Goal: Task Accomplishment & Management: Manage account settings

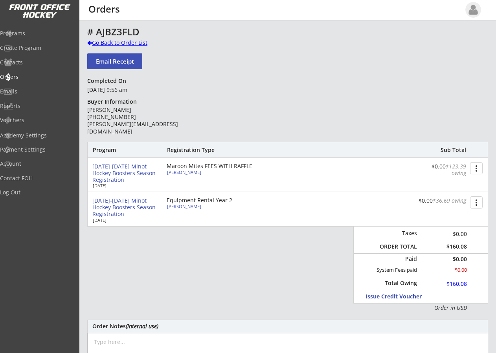
click at [90, 42] on div at bounding box center [89, 43] width 5 height 6
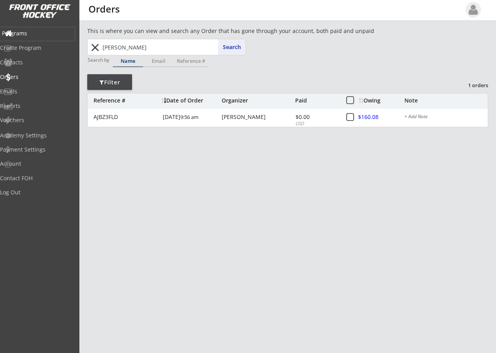
click at [33, 34] on div "Programs" at bounding box center [37, 34] width 71 height 6
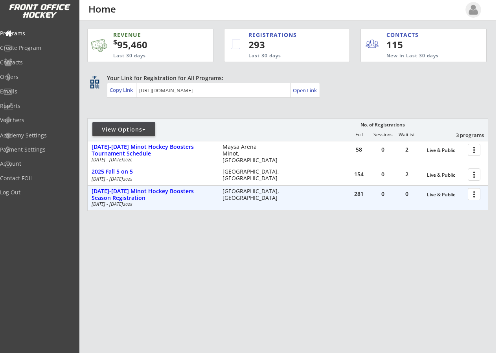
click at [473, 193] on div at bounding box center [476, 194] width 14 height 14
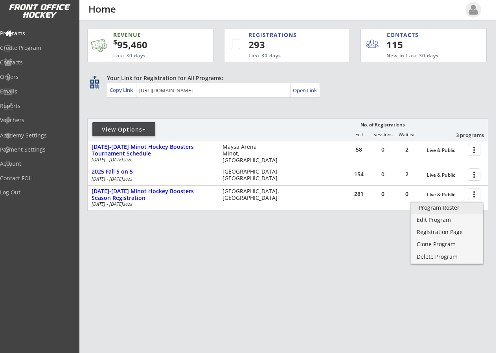
click at [445, 207] on div "Program Roster" at bounding box center [447, 208] width 56 height 6
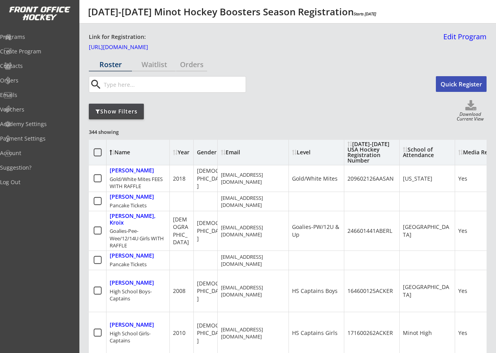
click at [117, 109] on div "Show Filters" at bounding box center [116, 112] width 55 height 8
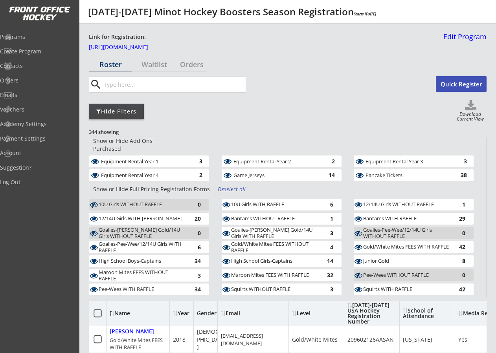
click at [234, 186] on div "Deselect all" at bounding box center [232, 190] width 29 height 8
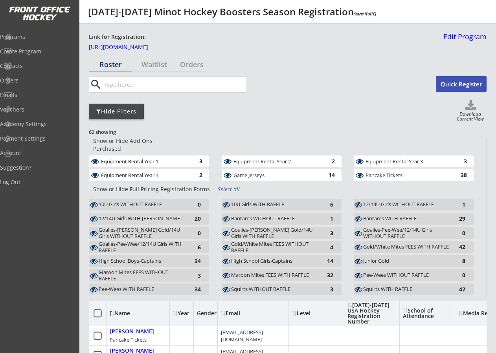
click at [261, 173] on div "Game Jerseys" at bounding box center [277, 176] width 86 height 6
click at [372, 173] on div "Pancake Tickets" at bounding box center [409, 176] width 86 height 6
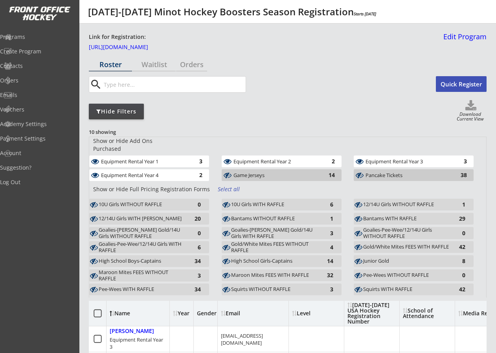
click at [454, 86] on button "Quick Register" at bounding box center [461, 84] width 51 height 16
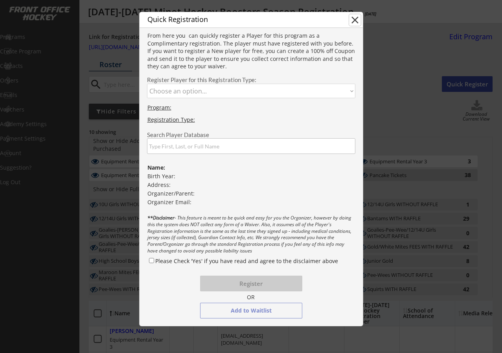
click at [351, 19] on button "close" at bounding box center [355, 20] width 12 height 12
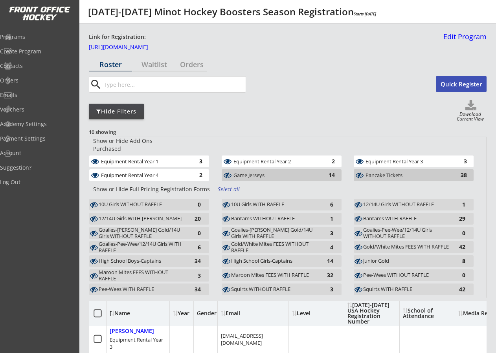
click at [469, 108] on use at bounding box center [470, 105] width 11 height 10
select select ""Player Info""
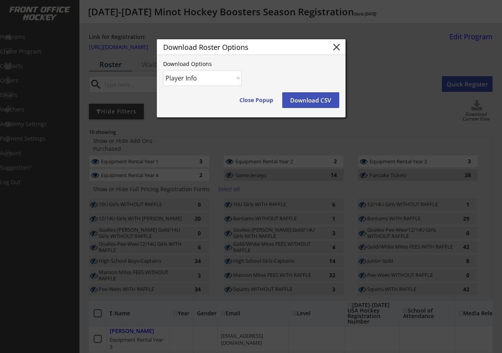
click at [300, 100] on button "Download CSV" at bounding box center [310, 100] width 57 height 16
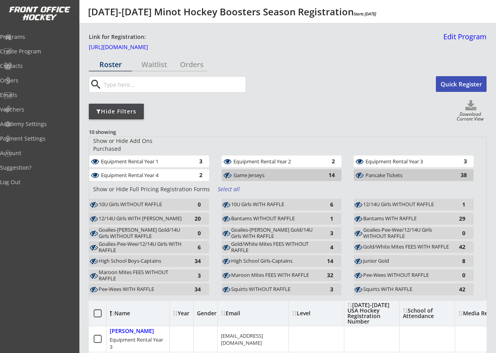
click at [187, 158] on div "3" at bounding box center [195, 161] width 16 height 6
click at [184, 171] on div "Equipment Rental Year 4" at bounding box center [144, 175] width 86 height 8
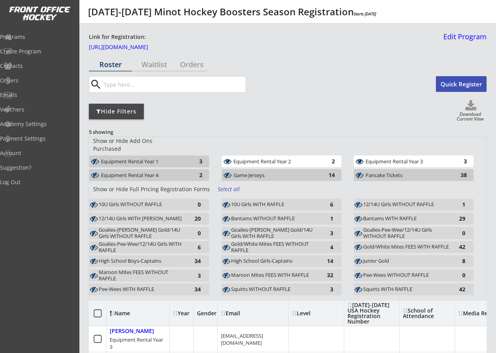
click at [263, 148] on div "Show or Hide Add Ons Purchased Equipment Rental Year 1 3 Equipment Rental Year …" at bounding box center [287, 160] width 397 height 46
click at [263, 159] on div "Equipment Rental Year 2" at bounding box center [277, 162] width 86 height 6
click at [390, 159] on div "Equipment Rental Year 3" at bounding box center [409, 162] width 86 height 6
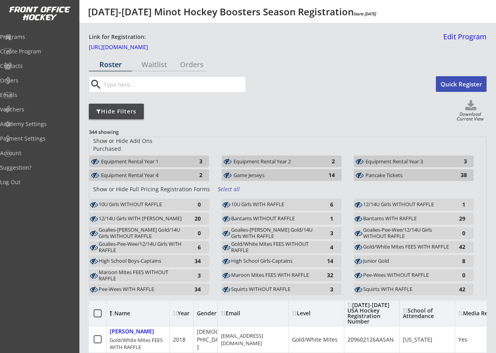
click at [285, 173] on div "Game Jerseys" at bounding box center [277, 176] width 86 height 6
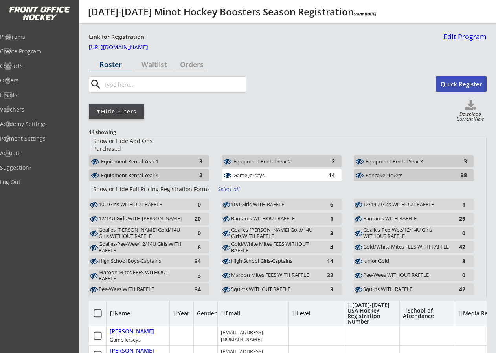
click at [472, 106] on use at bounding box center [470, 105] width 11 height 10
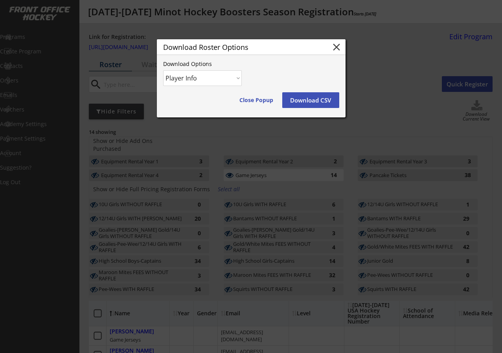
click at [309, 98] on button "Download CSV" at bounding box center [310, 100] width 57 height 16
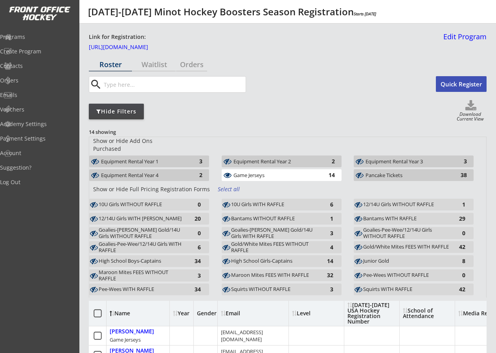
click at [120, 87] on input "input" at bounding box center [174, 85] width 144 height 16
click at [308, 173] on div "Game Jerseys" at bounding box center [277, 176] width 86 height 6
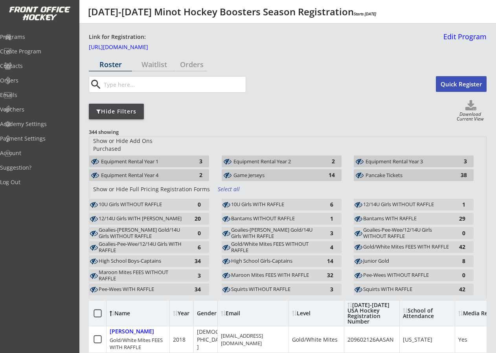
click at [307, 173] on div "Game Jerseys" at bounding box center [277, 176] width 86 height 6
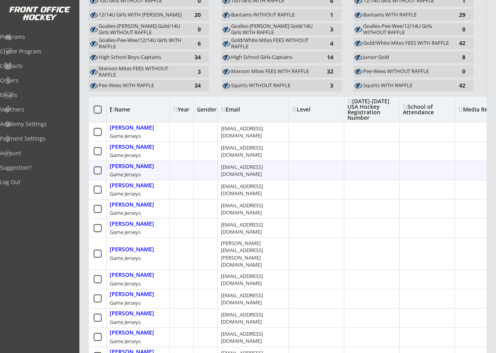
scroll to position [206, 0]
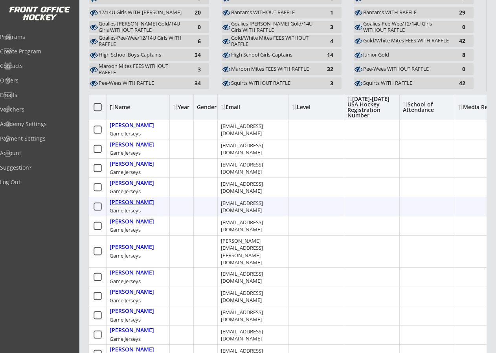
click at [136, 199] on div "Kavlie, Dawn" at bounding box center [132, 202] width 44 height 7
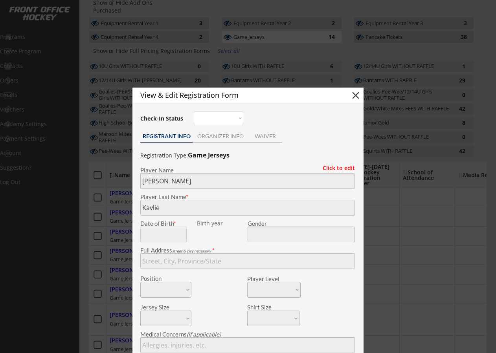
scroll to position [138, 0]
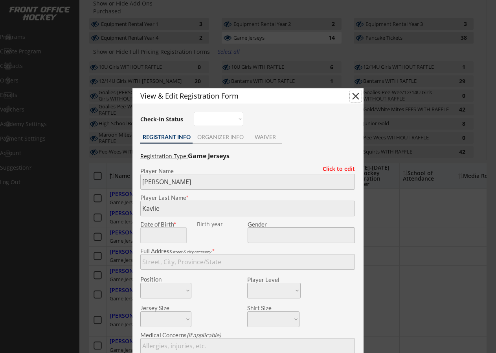
click at [356, 97] on button "close" at bounding box center [356, 96] width 12 height 12
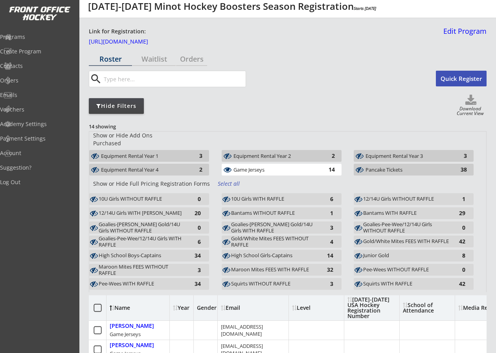
scroll to position [0, 0]
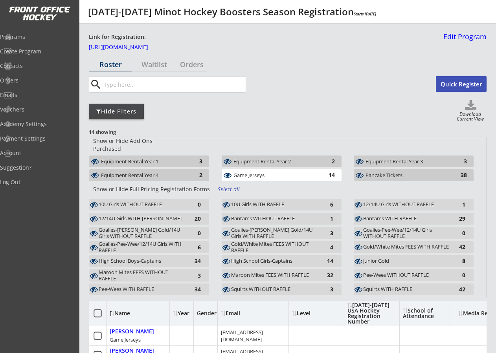
click at [224, 186] on div "Select all" at bounding box center [232, 190] width 29 height 8
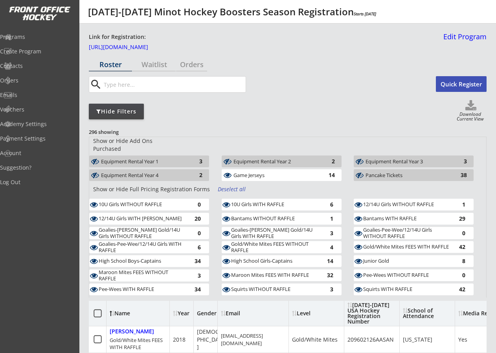
click at [180, 159] on div "Equipment Rental Year 1" at bounding box center [144, 162] width 86 height 6
click at [175, 173] on div "Equipment Rental Year 4" at bounding box center [144, 176] width 86 height 6
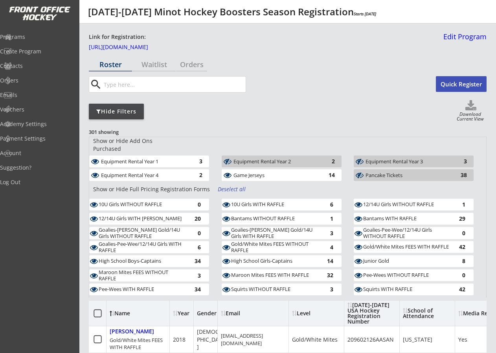
click at [226, 186] on div "Deselect all" at bounding box center [232, 190] width 29 height 8
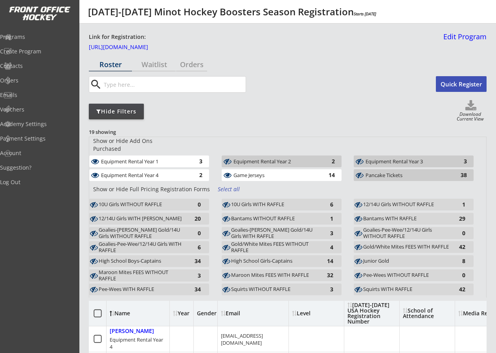
click at [173, 173] on div "Equipment Rental Year 4" at bounding box center [144, 176] width 86 height 6
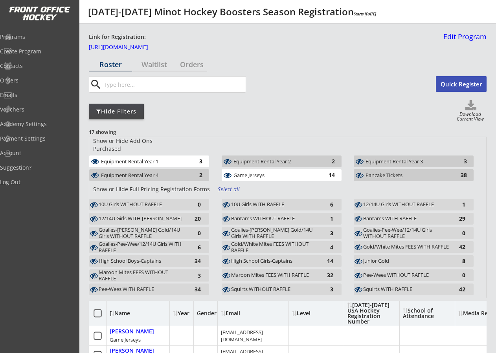
click at [169, 159] on div "Equipment Rental Year 1" at bounding box center [144, 162] width 86 height 6
click at [244, 159] on div "Equipment Rental Year 2" at bounding box center [277, 162] width 86 height 6
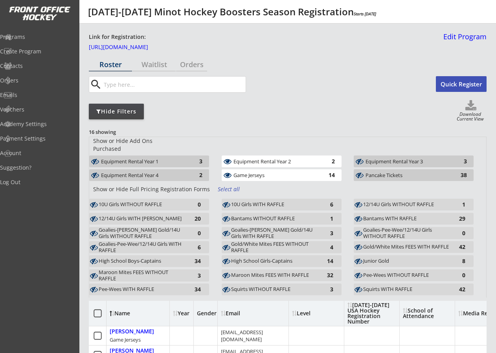
click at [251, 173] on div "Game Jerseys" at bounding box center [277, 176] width 86 height 6
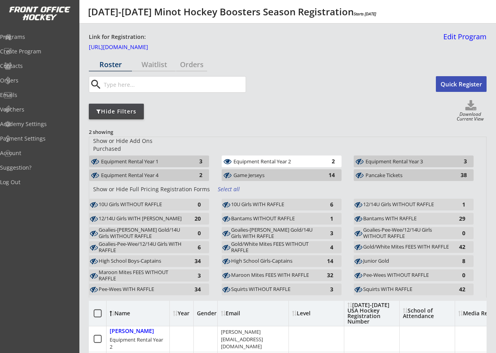
click at [252, 159] on div "Equipment Rental Year 2" at bounding box center [277, 162] width 86 height 6
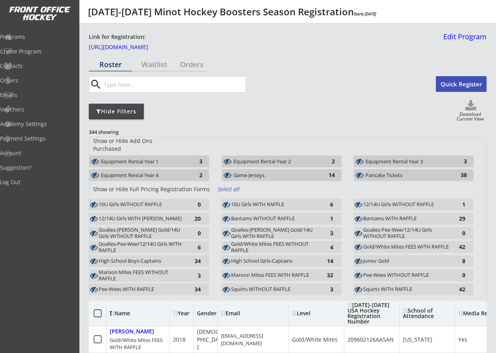
click at [137, 270] on div "Maroon Mites FEES WITHOUT RAFFLE" at bounding box center [142, 276] width 86 height 12
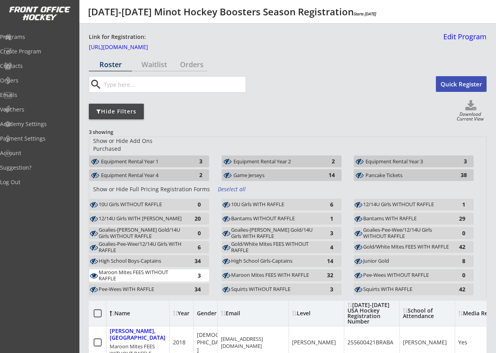
click at [292, 216] on div "Bantams WITHOUT RAFFLE" at bounding box center [274, 219] width 86 height 6
click at [263, 241] on div "Gold/White Mites FEES WITHOUT RAFFLE" at bounding box center [274, 247] width 86 height 12
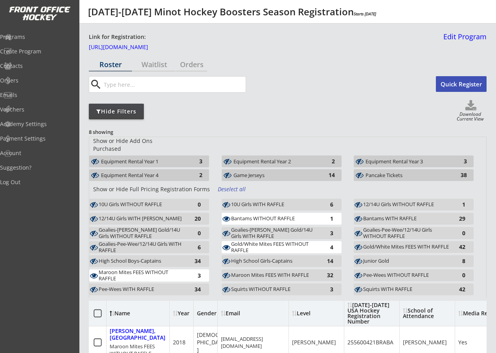
click at [259, 287] on div "Squirts WITHOUT RAFFLE" at bounding box center [274, 290] width 86 height 6
click at [401, 202] on div "12/14U Girls WITHOUT RAFFLE" at bounding box center [406, 205] width 86 height 6
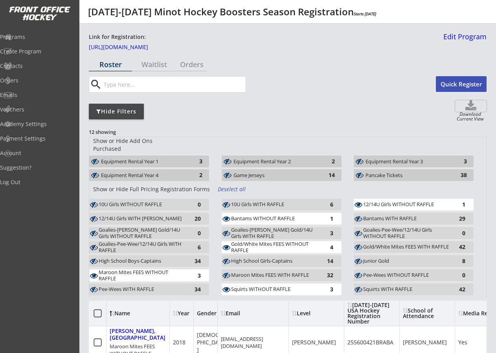
click at [465, 110] on icon at bounding box center [470, 106] width 31 height 12
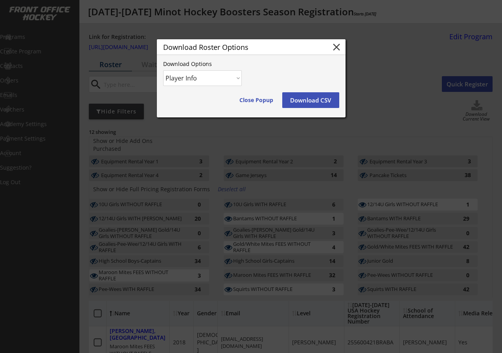
click at [310, 97] on button "Download CSV" at bounding box center [310, 100] width 57 height 16
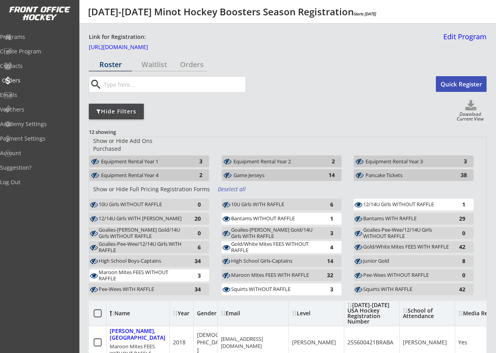
click at [29, 78] on div "Orders" at bounding box center [37, 81] width 71 height 6
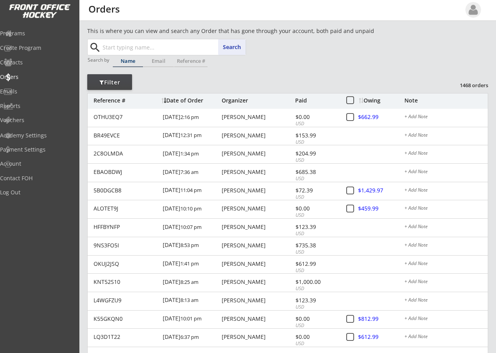
click at [122, 48] on input "text" at bounding box center [173, 47] width 145 height 16
click at [235, 48] on button "Search" at bounding box center [232, 47] width 28 height 16
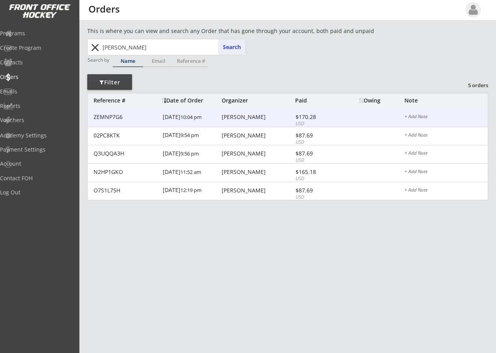
click at [245, 116] on div "[PERSON_NAME]" at bounding box center [258, 117] width 72 height 6
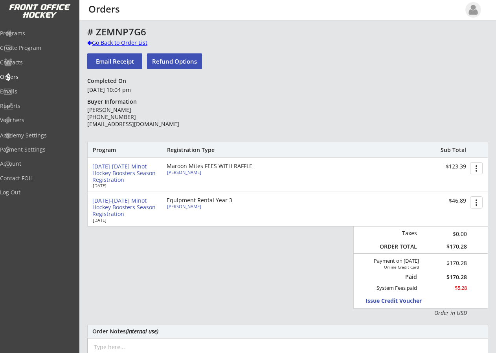
click at [88, 40] on div at bounding box center [89, 43] width 5 height 6
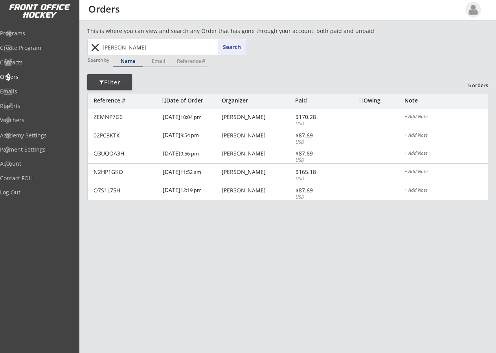
drag, startPoint x: 129, startPoint y: 46, endPoint x: 7, endPoint y: 46, distance: 121.5
click at [11, 45] on body "This is where you can view and search any Order that has gone through your acco…" at bounding box center [248, 176] width 496 height 353
click at [225, 48] on button "Search" at bounding box center [232, 47] width 28 height 16
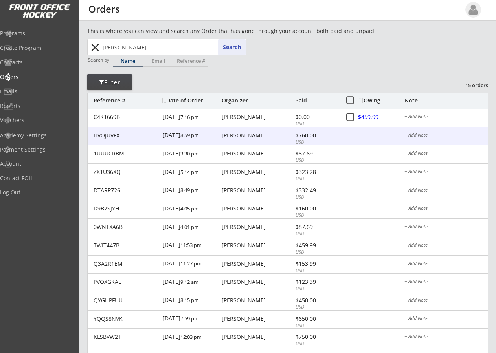
click at [247, 137] on div "[PERSON_NAME]" at bounding box center [258, 136] width 72 height 6
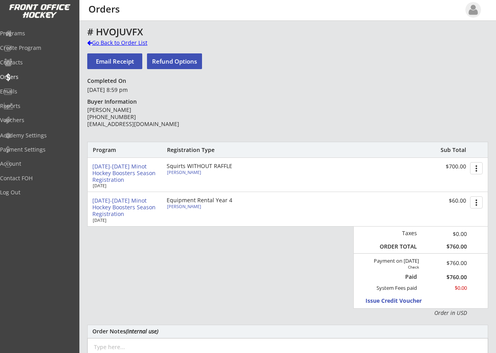
click at [92, 40] on div "Go Back to Order List" at bounding box center [127, 43] width 81 height 8
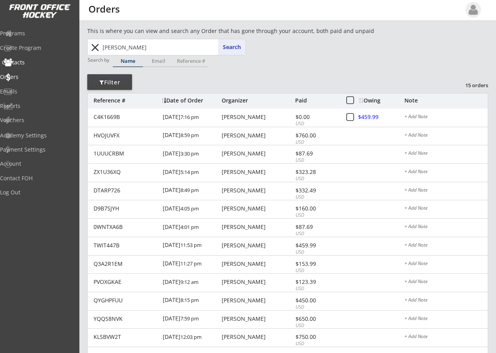
drag, startPoint x: 140, startPoint y: 47, endPoint x: 37, endPoint y: 57, distance: 103.9
click at [37, 57] on body "This is where you can view and search any Order that has gone through your acco…" at bounding box center [248, 176] width 496 height 353
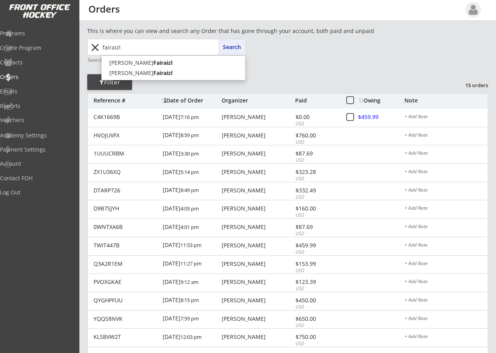
click at [225, 46] on button "Search" at bounding box center [232, 47] width 28 height 16
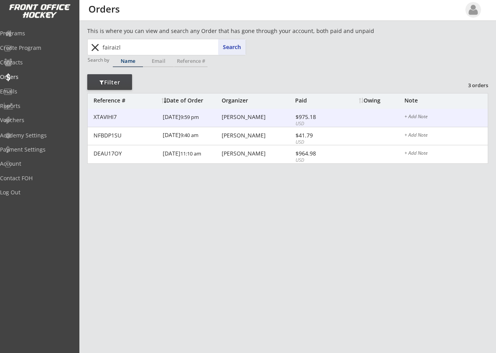
click at [239, 116] on div "[PERSON_NAME]" at bounding box center [258, 117] width 72 height 6
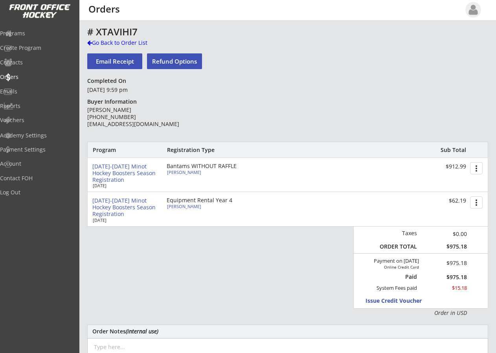
click at [86, 45] on div "This is where you can view and search any Order that has gone through your acco…" at bounding box center [287, 273] width 417 height 493
click at [87, 42] on div at bounding box center [89, 43] width 5 height 6
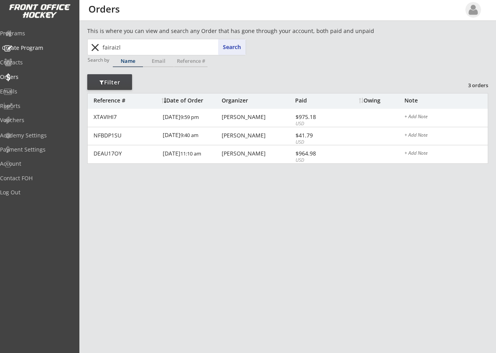
drag, startPoint x: 139, startPoint y: 43, endPoint x: 4, endPoint y: 46, distance: 135.3
click at [4, 46] on body "This is where you can view and search any Order that has gone through your acco…" at bounding box center [248, 176] width 496 height 353
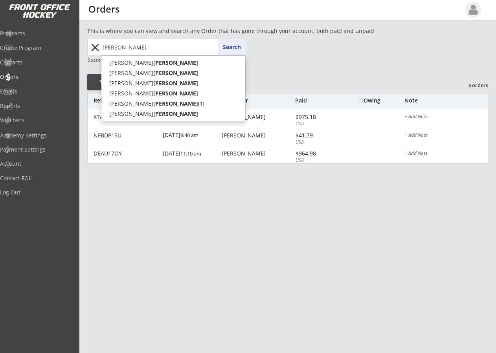
click at [239, 46] on button "Search" at bounding box center [232, 47] width 28 height 16
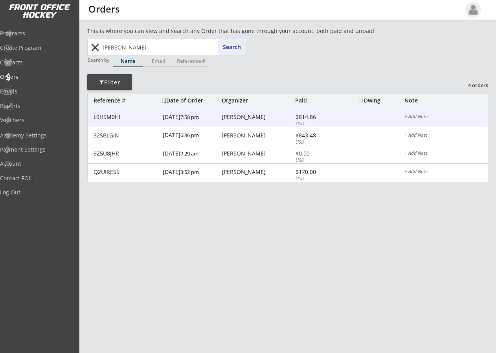
click at [235, 116] on div "[PERSON_NAME]" at bounding box center [258, 117] width 72 height 6
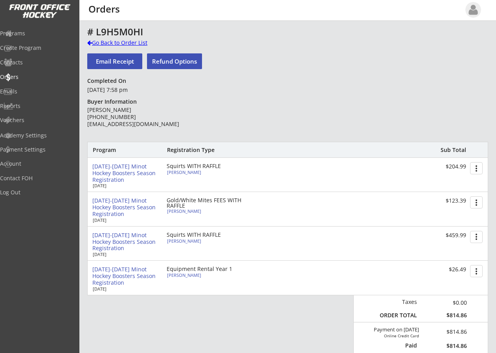
click at [90, 41] on div at bounding box center [89, 43] width 5 height 6
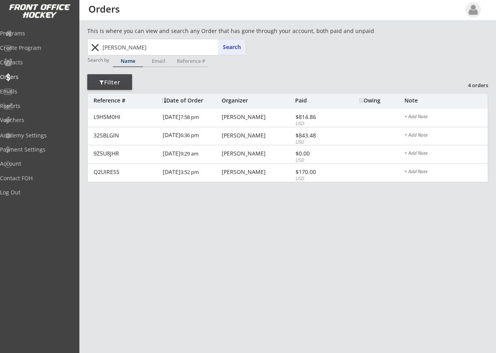
drag, startPoint x: 142, startPoint y: 47, endPoint x: -9, endPoint y: 46, distance: 151.0
click at [0, 46] on html "This is where you can view and search any Order that has gone through your acco…" at bounding box center [248, 176] width 496 height 353
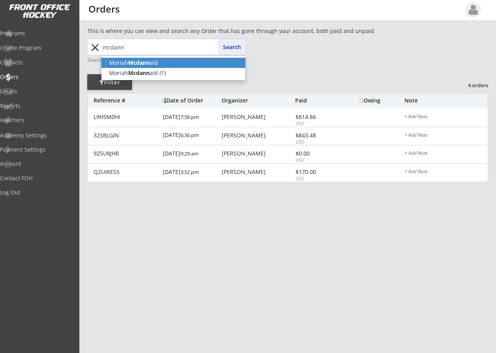
click at [147, 67] on p "[PERSON_NAME] ald" at bounding box center [173, 63] width 144 height 10
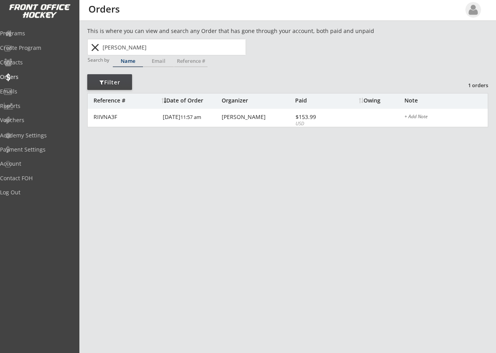
drag, startPoint x: 158, startPoint y: 47, endPoint x: 39, endPoint y: 49, distance: 119.1
click at [64, 46] on body "This is where you can view and search any Order that has gone through your acco…" at bounding box center [248, 176] width 496 height 353
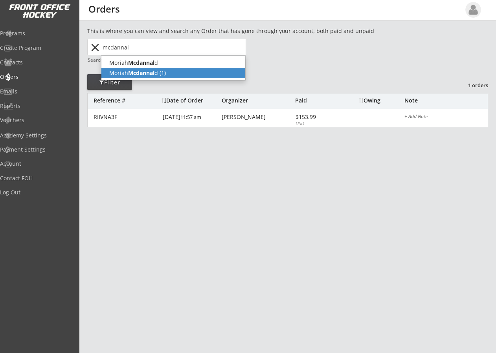
click at [131, 70] on strong "Mcdannal" at bounding box center [141, 72] width 26 height 7
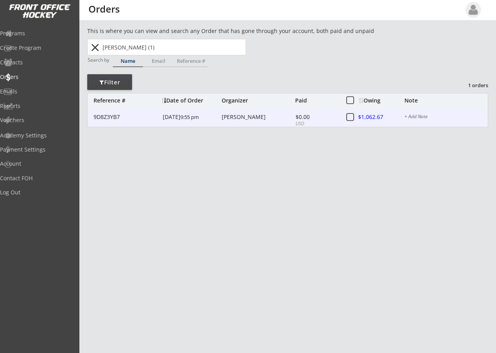
click at [244, 117] on div "[PERSON_NAME]" at bounding box center [258, 117] width 72 height 6
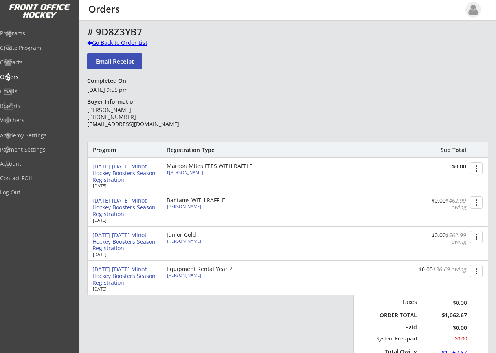
click at [89, 43] on div at bounding box center [89, 43] width 5 height 6
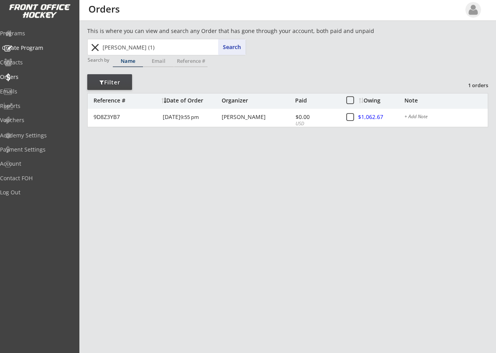
drag, startPoint x: 177, startPoint y: 50, endPoint x: 26, endPoint y: 61, distance: 152.1
click at [39, 57] on body "This is where you can view and search any Order that has gone through your acco…" at bounding box center [248, 176] width 496 height 353
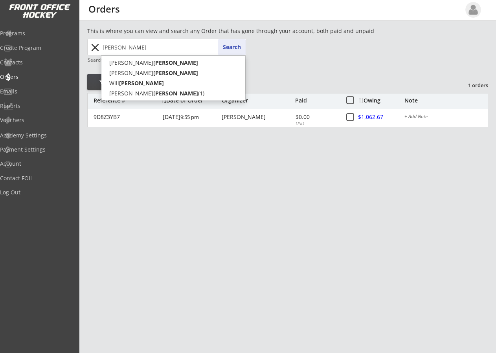
click at [226, 46] on button "Search" at bounding box center [232, 47] width 28 height 16
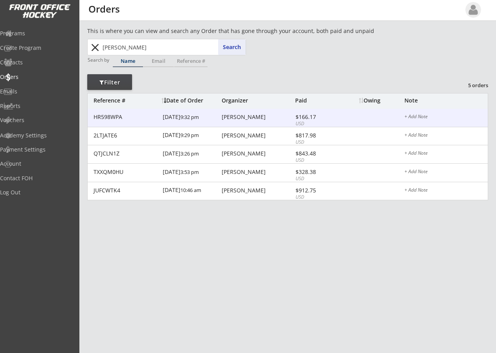
click at [234, 116] on div "[PERSON_NAME]" at bounding box center [258, 117] width 72 height 6
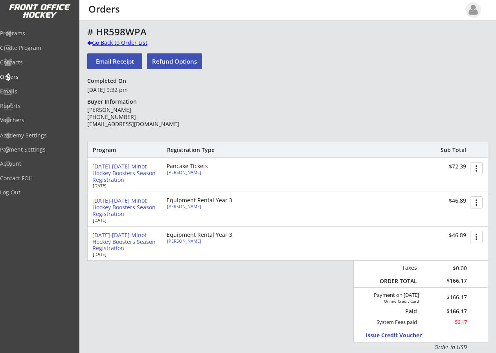
click at [93, 40] on div "Go Back to Order List" at bounding box center [127, 43] width 81 height 8
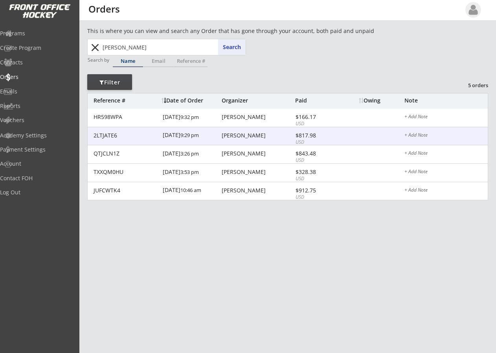
click at [232, 134] on div "[PERSON_NAME]" at bounding box center [258, 136] width 72 height 6
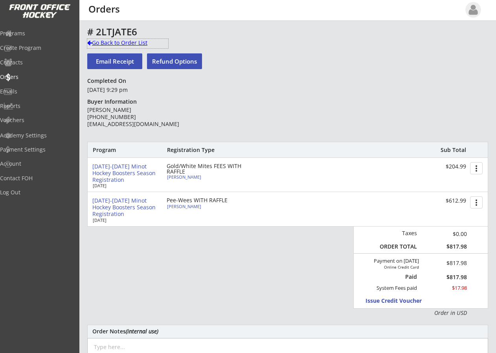
click at [91, 42] on div at bounding box center [89, 43] width 5 height 6
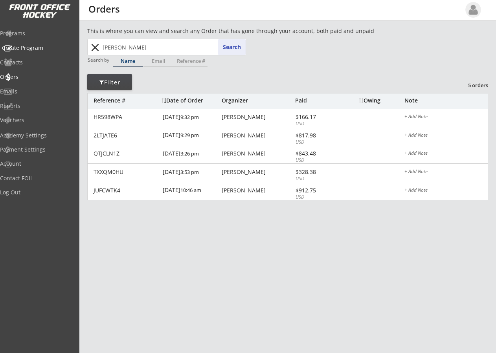
drag, startPoint x: 133, startPoint y: 50, endPoint x: 32, endPoint y: 49, distance: 101.4
click at [32, 49] on body "This is where you can view and search any Order that has gone through your acco…" at bounding box center [248, 176] width 496 height 353
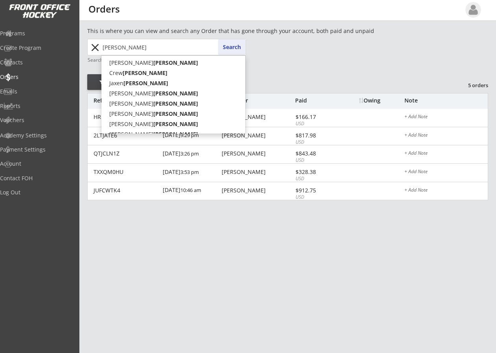
click at [228, 46] on button "Search" at bounding box center [232, 47] width 28 height 16
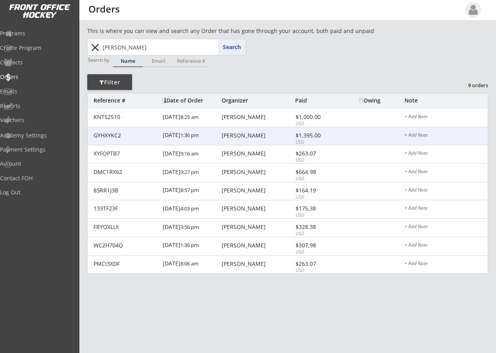
click at [243, 135] on div "[PERSON_NAME]" at bounding box center [258, 136] width 72 height 6
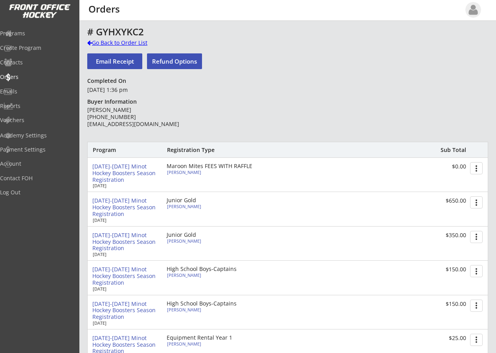
drag, startPoint x: 87, startPoint y: 43, endPoint x: 137, endPoint y: 43, distance: 49.5
click at [87, 43] on div at bounding box center [89, 43] width 5 height 6
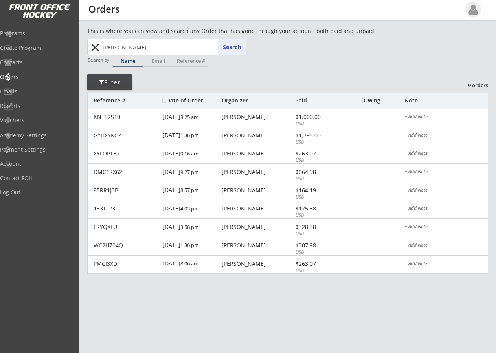
drag, startPoint x: 144, startPoint y: 46, endPoint x: -21, endPoint y: 50, distance: 164.8
click at [0, 50] on html "This is where you can view and search any Order that has gone through your acco…" at bounding box center [248, 176] width 496 height 353
type input "[PERSON_NAME]"
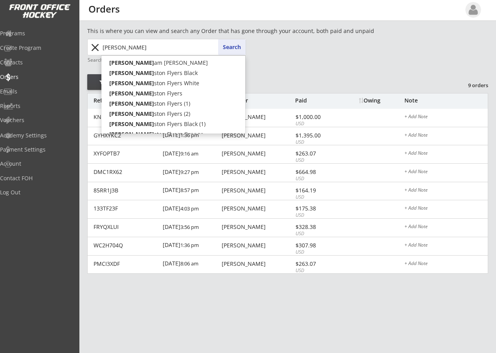
type input "[PERSON_NAME]"
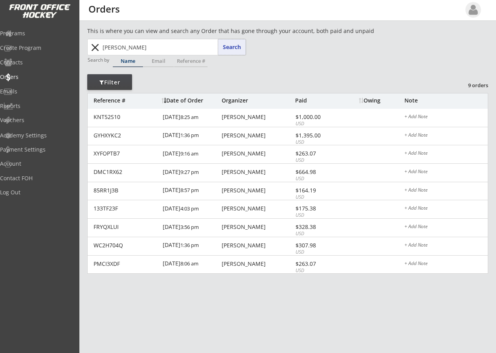
click at [237, 46] on button "Search" at bounding box center [232, 47] width 28 height 16
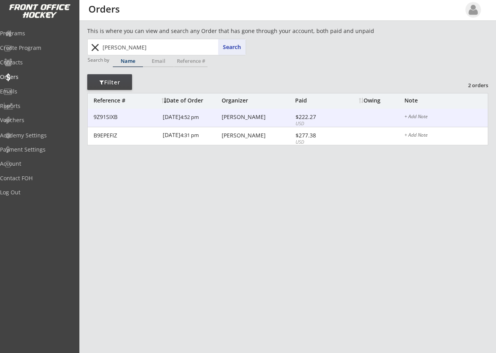
click at [227, 115] on div "[PERSON_NAME]" at bounding box center [258, 117] width 72 height 6
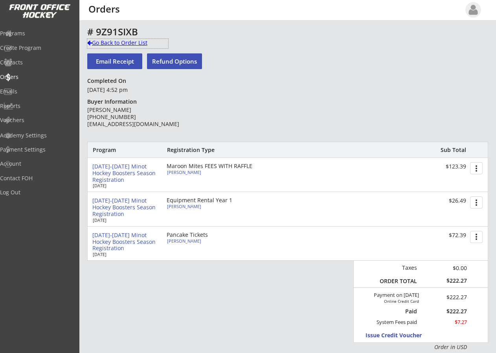
click at [90, 40] on div at bounding box center [89, 43] width 5 height 6
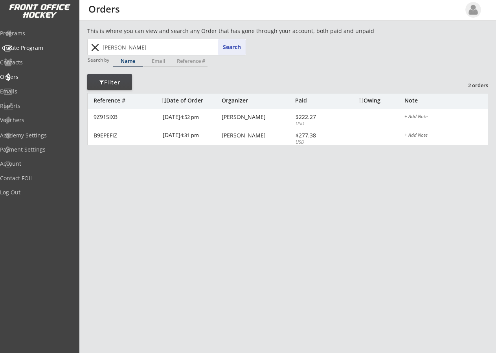
drag, startPoint x: 140, startPoint y: 48, endPoint x: 8, endPoint y: 39, distance: 132.4
click at [8, 39] on body "This is where you can view and search any Order that has gone through your acco…" at bounding box center [248, 176] width 496 height 353
type input "kal"
type input "[PERSON_NAME][DEMOGRAPHIC_DATA]"
click at [224, 48] on button "Search" at bounding box center [232, 47] width 28 height 16
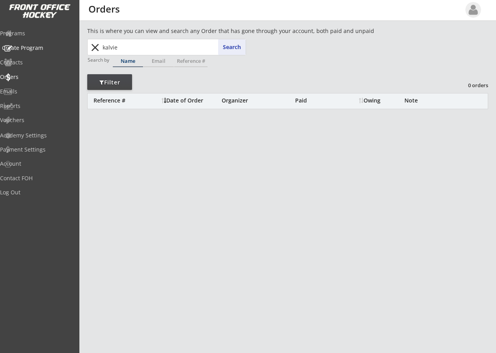
drag, startPoint x: 125, startPoint y: 48, endPoint x: 55, endPoint y: 46, distance: 69.2
click at [56, 46] on body "This is where you can view and search any Order that has gone through your acco…" at bounding box center [248, 176] width 496 height 353
click at [177, 41] on input "kalvie" at bounding box center [173, 47] width 145 height 16
drag, startPoint x: 128, startPoint y: 48, endPoint x: 87, endPoint y: 46, distance: 41.3
click at [90, 46] on div "kalvie kal Search close" at bounding box center [166, 47] width 157 height 16
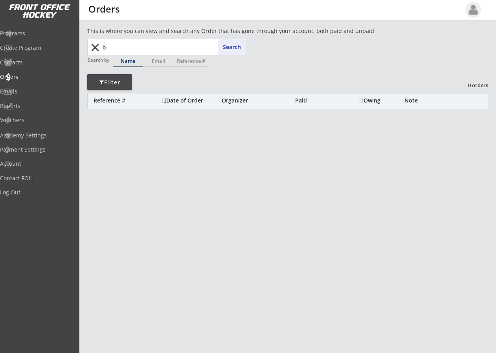
type input "br"
type input "[PERSON_NAME]"
type input "bra"
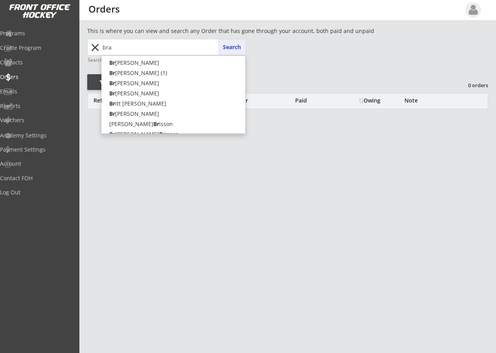
type input "[PERSON_NAME]"
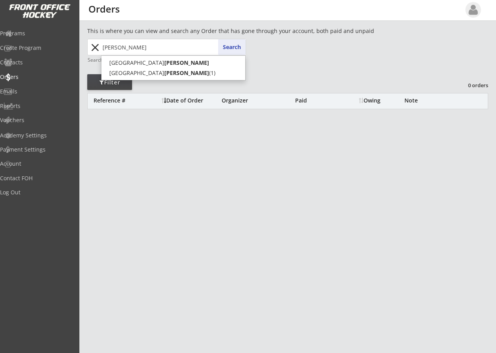
click at [239, 46] on button "Search" at bounding box center [232, 47] width 28 height 16
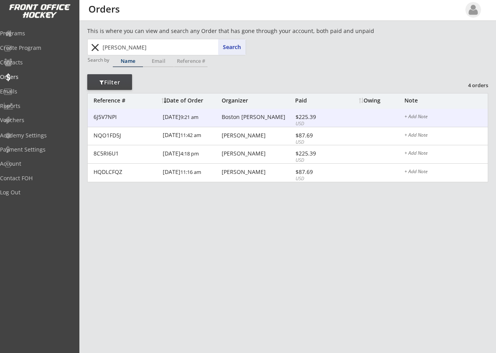
click at [234, 119] on div "Boston [PERSON_NAME]" at bounding box center [258, 117] width 72 height 6
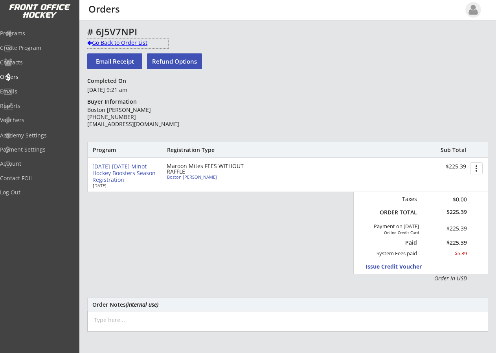
click at [92, 40] on div "Go Back to Order List" at bounding box center [127, 43] width 81 height 8
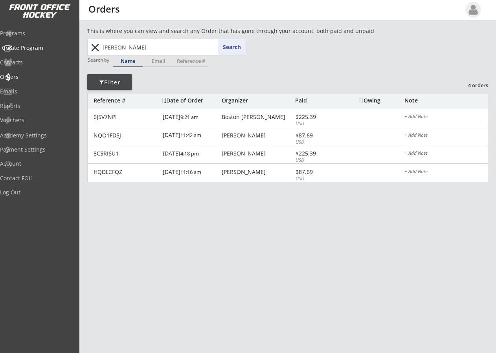
drag, startPoint x: 134, startPoint y: 44, endPoint x: 15, endPoint y: 55, distance: 119.2
click at [43, 52] on body "This is where you can view and search any Order that has gone through your acco…" at bounding box center [248, 176] width 496 height 353
click at [243, 46] on button "Search" at bounding box center [232, 47] width 28 height 16
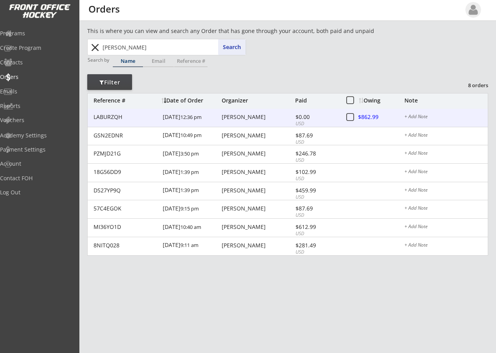
click at [183, 117] on div "[DATE] 12:36 pm" at bounding box center [191, 118] width 57 height 18
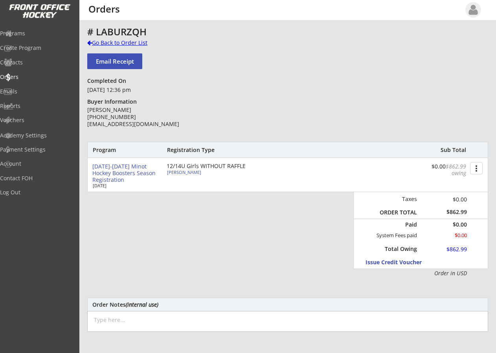
click at [90, 42] on div at bounding box center [89, 43] width 5 height 6
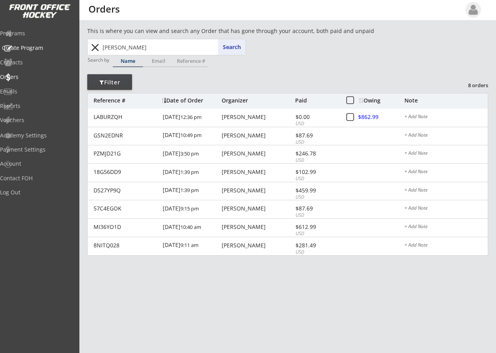
drag, startPoint x: 116, startPoint y: 48, endPoint x: 2, endPoint y: 55, distance: 115.0
click at [8, 53] on body "This is where you can view and search any Order that has gone through your acco…" at bounding box center [248, 176] width 496 height 353
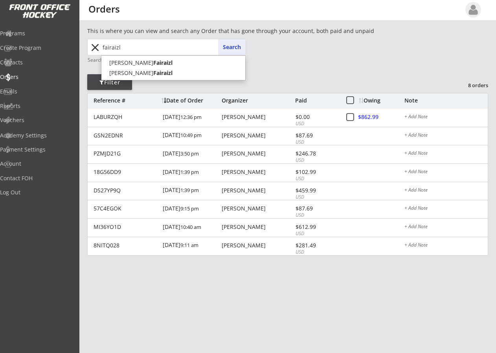
click at [223, 44] on button "Search" at bounding box center [232, 47] width 28 height 16
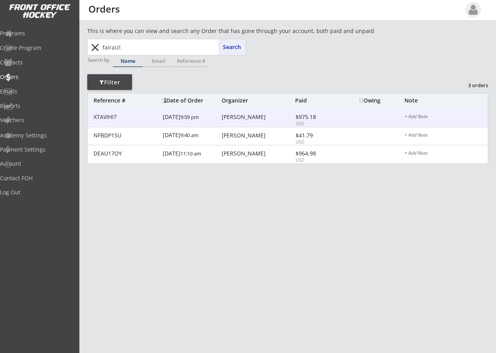
click at [179, 116] on div "[DATE] 9:59 pm" at bounding box center [191, 118] width 57 height 18
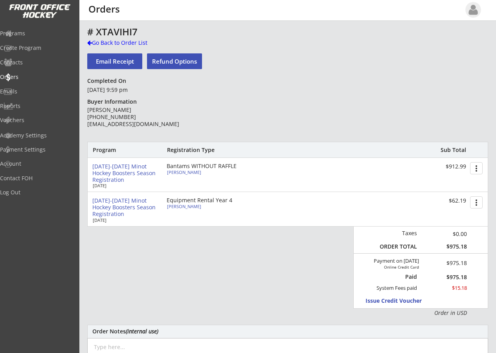
click at [87, 41] on div "This is where you can view and search any Order that has gone through your acco…" at bounding box center [287, 273] width 417 height 493
click at [89, 42] on div at bounding box center [89, 43] width 5 height 6
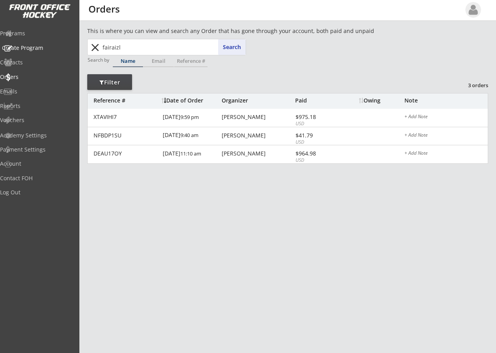
drag, startPoint x: 124, startPoint y: 50, endPoint x: 53, endPoint y: 51, distance: 70.8
click at [54, 51] on body "This is where you can view and search any Order that has gone through your acco…" at bounding box center [248, 176] width 496 height 353
type input "ha"
type input "[PERSON_NAME]"
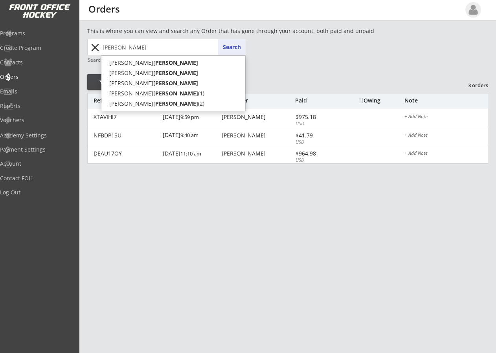
click at [228, 47] on button "Search" at bounding box center [232, 47] width 28 height 16
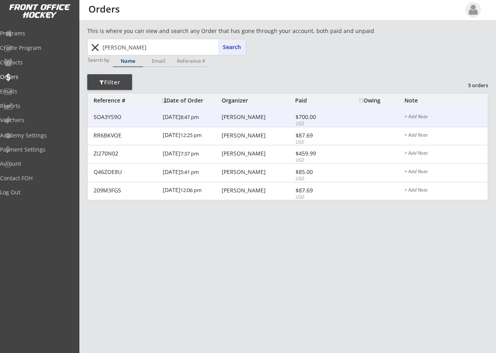
click at [230, 118] on div "[PERSON_NAME]" at bounding box center [258, 117] width 72 height 6
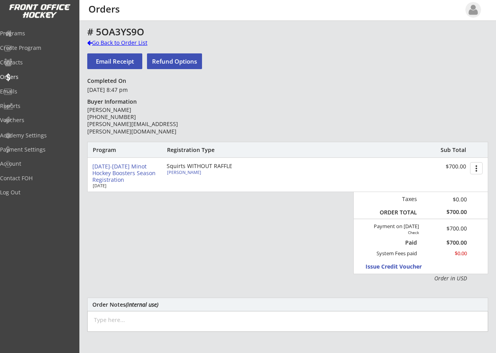
click at [89, 39] on div "Go Back to Order List" at bounding box center [127, 43] width 81 height 8
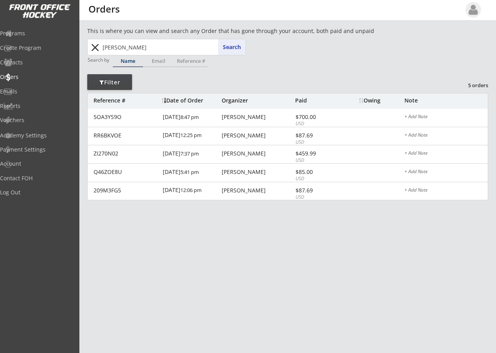
drag, startPoint x: 138, startPoint y: 47, endPoint x: 40, endPoint y: 52, distance: 98.4
click at [48, 50] on body "This is where you can view and search any Order that has gone through your acco…" at bounding box center [248, 176] width 496 height 353
click at [229, 44] on button "Search" at bounding box center [232, 47] width 28 height 16
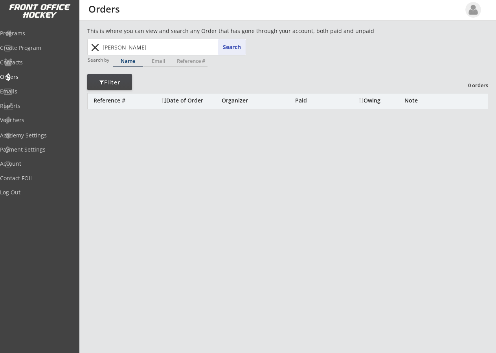
click at [127, 45] on input "[PERSON_NAME]" at bounding box center [173, 47] width 145 height 16
click at [220, 48] on button "Search" at bounding box center [232, 47] width 28 height 16
drag, startPoint x: 149, startPoint y: 48, endPoint x: 15, endPoint y: 42, distance: 133.4
click at [15, 42] on body "This is where you can view and search any Order that has gone through your acco…" at bounding box center [248, 176] width 496 height 353
type input "o"
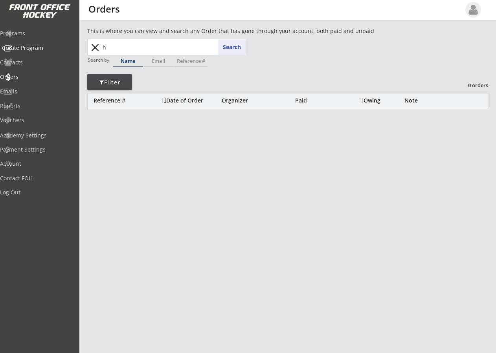
type input "ho"
type input "[PERSON_NAME] [PERSON_NAME]"
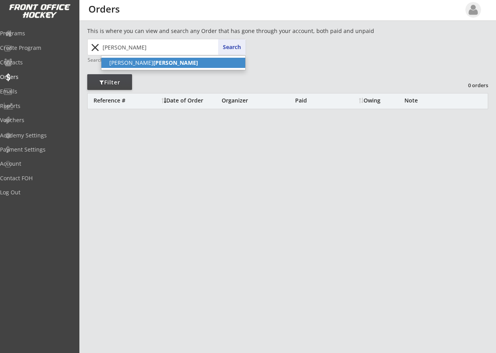
click at [153, 61] on strong "[PERSON_NAME]" at bounding box center [175, 62] width 45 height 7
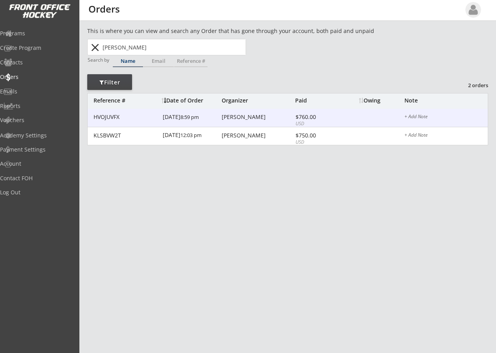
click at [242, 116] on div "[PERSON_NAME]" at bounding box center [258, 117] width 72 height 6
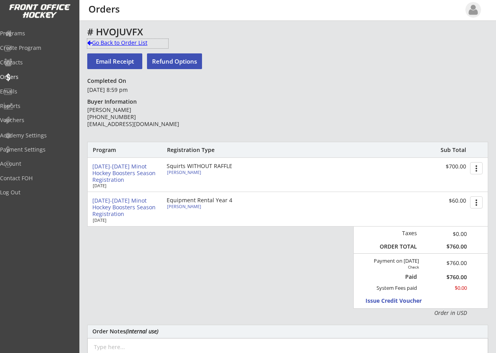
click at [94, 42] on div "Go Back to Order List" at bounding box center [127, 43] width 81 height 8
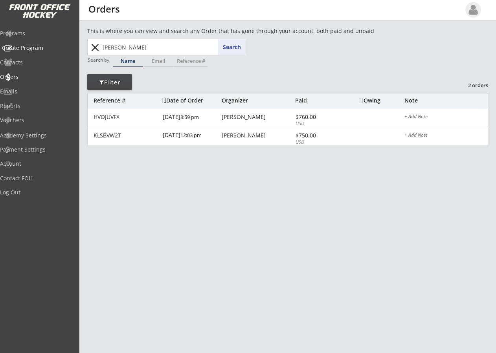
drag, startPoint x: 141, startPoint y: 49, endPoint x: 53, endPoint y: 44, distance: 88.2
click at [53, 44] on body "This is where you can view and search any Order that has gone through your acco…" at bounding box center [248, 176] width 496 height 353
click at [25, 45] on div "Create Program" at bounding box center [37, 48] width 71 height 6
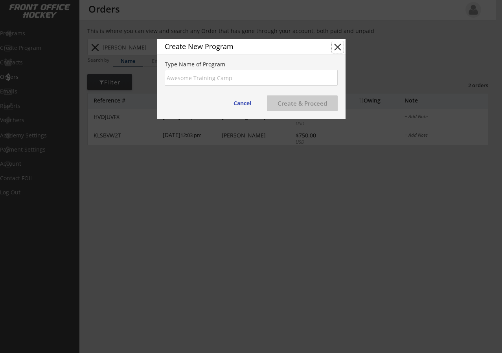
click at [337, 46] on button "close" at bounding box center [338, 47] width 12 height 12
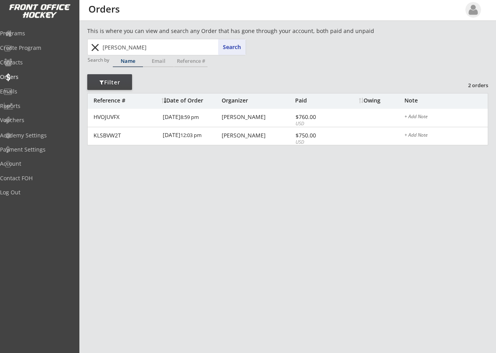
drag, startPoint x: 138, startPoint y: 48, endPoint x: 77, endPoint y: 41, distance: 61.3
click at [77, 41] on body "This is where you can view and search any Order that has gone through your acco…" at bounding box center [248, 176] width 496 height 353
type input "jer"
type input "[PERSON_NAME]"
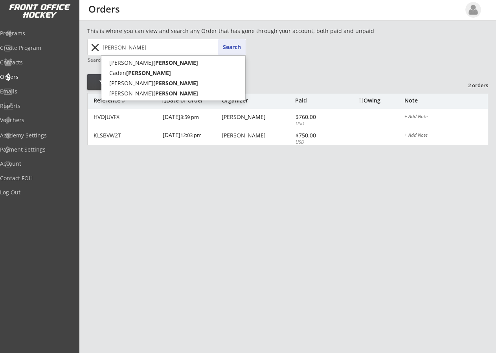
click at [234, 47] on button "Search" at bounding box center [232, 47] width 28 height 16
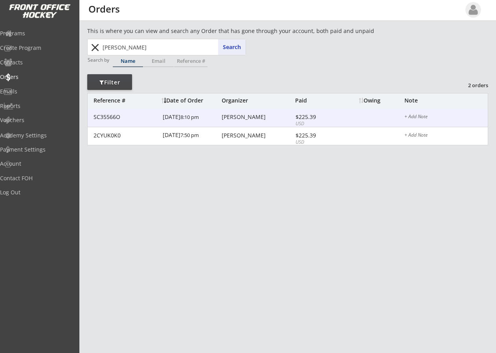
click at [236, 117] on div "[PERSON_NAME]" at bounding box center [258, 117] width 72 height 6
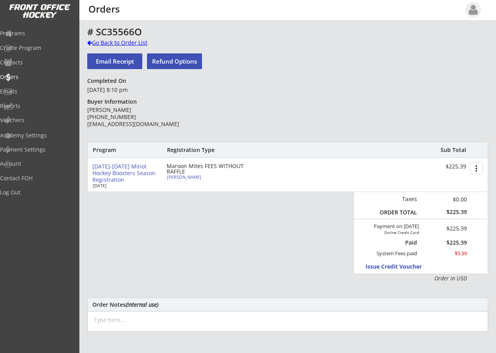
click at [92, 42] on div at bounding box center [89, 43] width 5 height 6
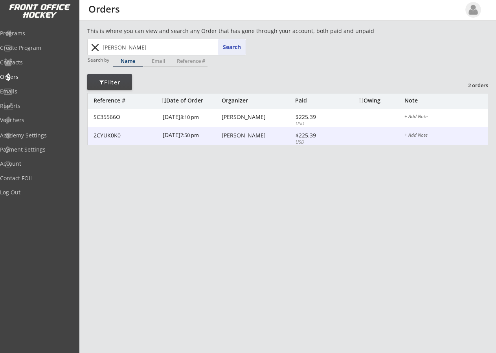
click at [235, 136] on div "[PERSON_NAME]" at bounding box center [258, 136] width 72 height 6
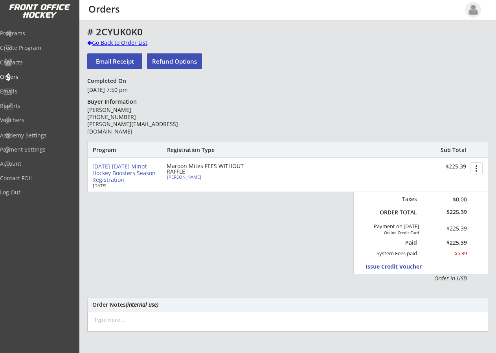
click at [90, 42] on div at bounding box center [89, 43] width 5 height 6
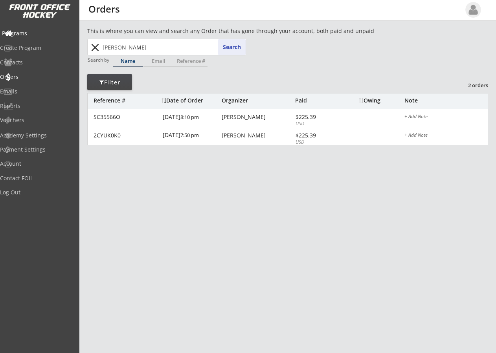
drag, startPoint x: 83, startPoint y: 42, endPoint x: 1, endPoint y: 42, distance: 82.2
click at [42, 37] on body "This is where you can view and search any Order that has gone through your acco…" at bounding box center [248, 176] width 496 height 353
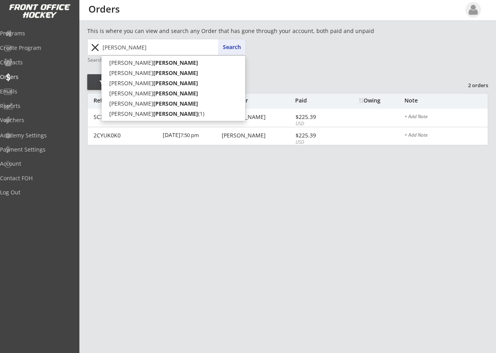
click at [231, 46] on button "Search" at bounding box center [232, 47] width 28 height 16
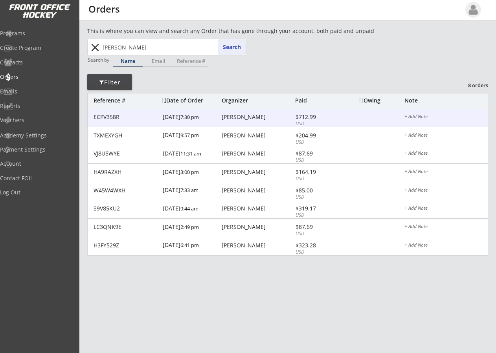
click at [232, 115] on div "[PERSON_NAME]" at bounding box center [258, 117] width 72 height 6
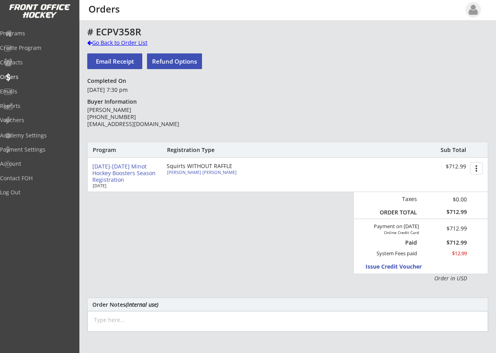
click at [90, 43] on div at bounding box center [89, 43] width 5 height 6
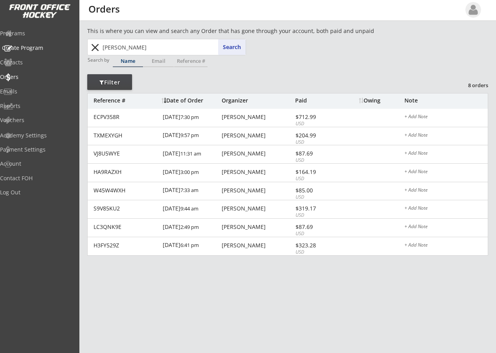
drag, startPoint x: 141, startPoint y: 47, endPoint x: 25, endPoint y: 49, distance: 115.6
click at [30, 48] on body "This is where you can view and search any Order that has gone through your acco…" at bounding box center [248, 176] width 496 height 353
click at [232, 46] on button "Search" at bounding box center [232, 47] width 28 height 16
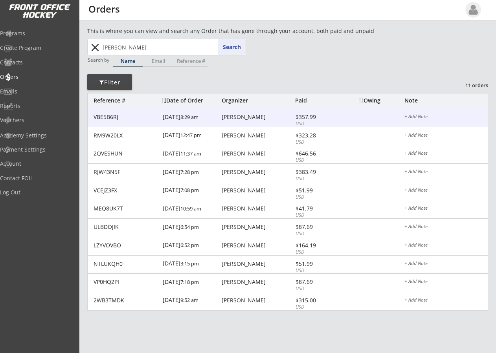
click at [243, 117] on div "[PERSON_NAME]" at bounding box center [258, 117] width 72 height 6
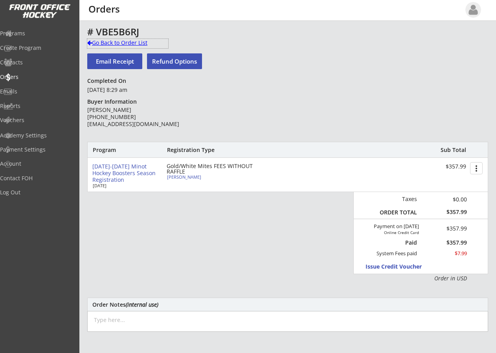
click at [89, 41] on div at bounding box center [89, 43] width 5 height 6
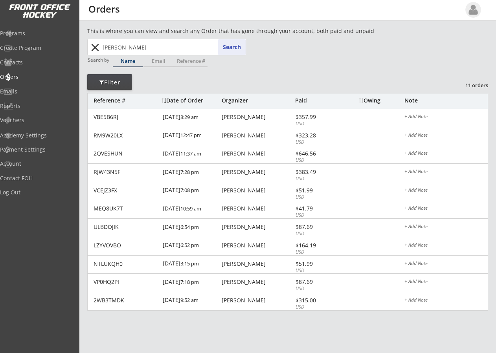
drag, startPoint x: 142, startPoint y: 48, endPoint x: 33, endPoint y: 50, distance: 108.9
click at [60, 48] on body "This is where you can view and search any Order that has gone through your acco…" at bounding box center [248, 176] width 496 height 353
type input "[PERSON_NAME]"
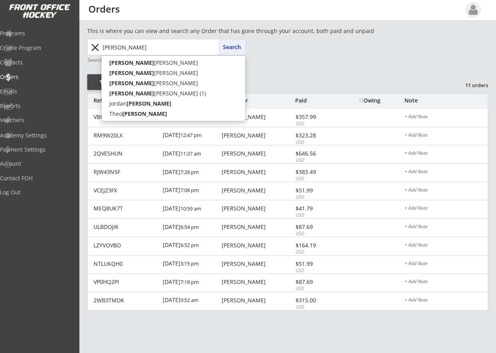
type input "[PERSON_NAME]"
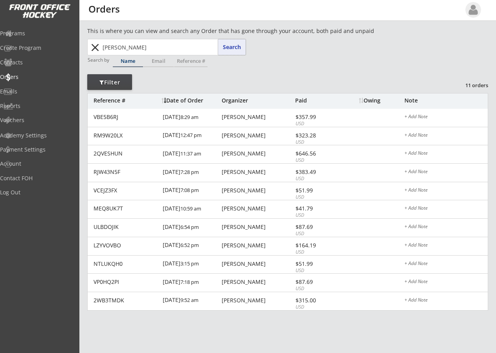
click at [226, 44] on button "Search" at bounding box center [232, 47] width 28 height 16
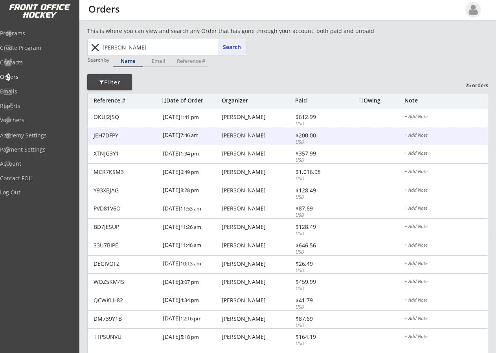
click at [238, 136] on div "[PERSON_NAME]" at bounding box center [258, 136] width 72 height 6
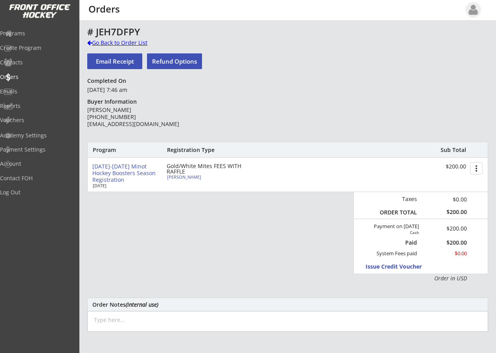
click at [90, 42] on div at bounding box center [89, 43] width 5 height 6
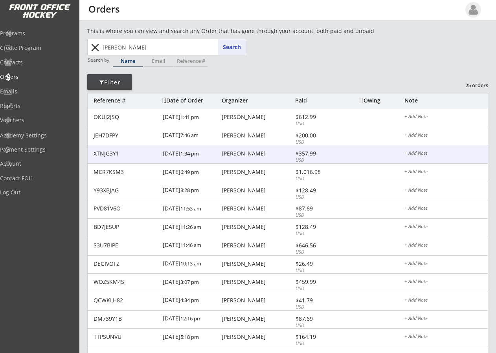
click at [219, 153] on div "[DATE] 1:34 pm" at bounding box center [191, 154] width 57 height 18
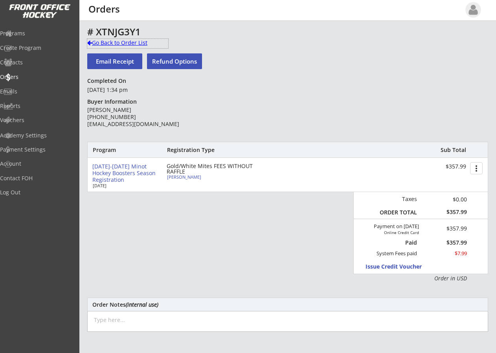
click at [89, 40] on div at bounding box center [89, 43] width 5 height 6
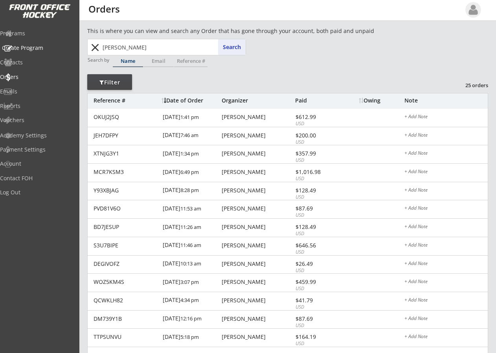
drag, startPoint x: 131, startPoint y: 46, endPoint x: 38, endPoint y: 54, distance: 93.5
click at [62, 50] on body "This is where you can view and search any Order that has gone through your acco…" at bounding box center [248, 176] width 496 height 353
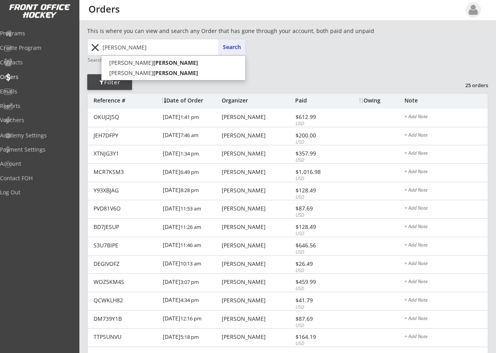
click at [231, 46] on button "Search" at bounding box center [232, 47] width 28 height 16
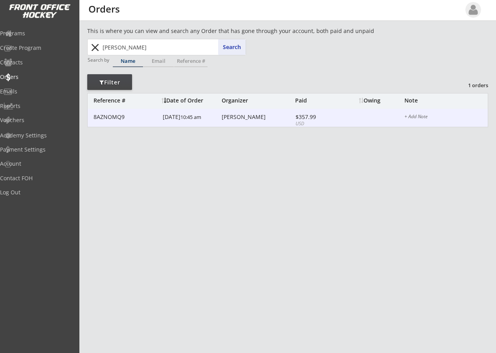
click at [239, 115] on div "[PERSON_NAME]" at bounding box center [258, 117] width 72 height 6
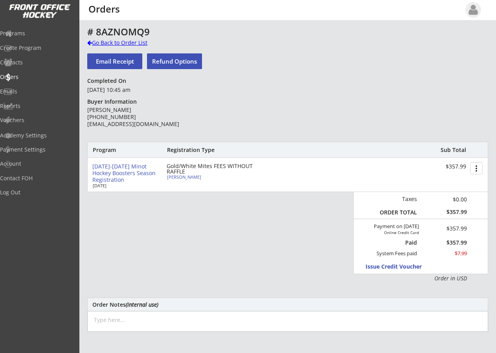
click at [90, 45] on div at bounding box center [89, 43] width 5 height 6
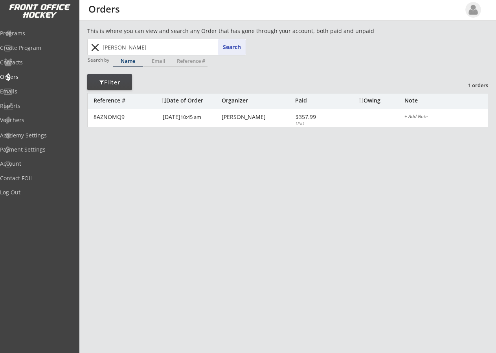
drag, startPoint x: 129, startPoint y: 46, endPoint x: 92, endPoint y: 48, distance: 36.2
click at [92, 48] on div "[PERSON_NAME] [PERSON_NAME] Search close" at bounding box center [166, 47] width 157 height 16
click at [237, 46] on button "Search" at bounding box center [232, 47] width 28 height 16
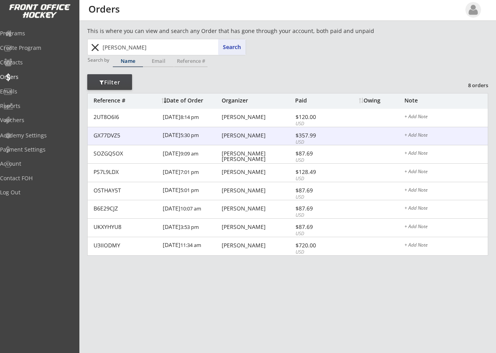
click at [243, 133] on div "[PERSON_NAME]" at bounding box center [258, 136] width 72 height 6
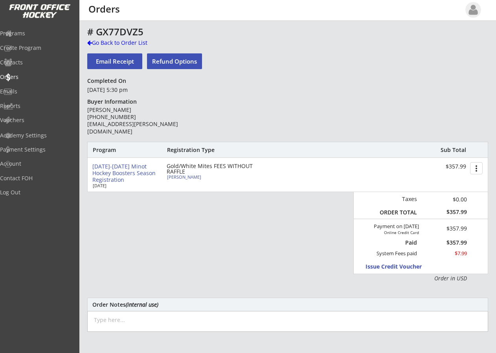
click at [407, 69] on div "# GX77DVZ5 Go Back to Order List Email Receipt Refund Options Completed On [DAT…" at bounding box center [287, 257] width 401 height 460
click at [92, 43] on div "Go Back to Order List" at bounding box center [127, 43] width 81 height 8
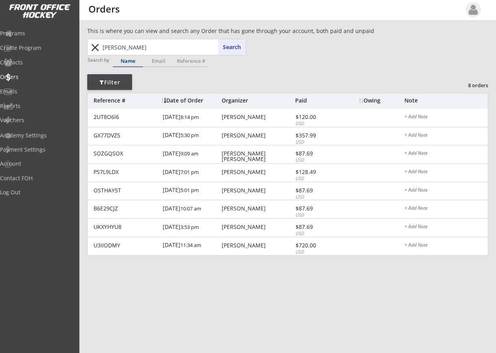
drag, startPoint x: 134, startPoint y: 43, endPoint x: 52, endPoint y: 58, distance: 83.4
click at [52, 58] on body "This is where you can view and search any Order that has gone through your acco…" at bounding box center [248, 176] width 496 height 353
type input "me"
type input "[PERSON_NAME]"
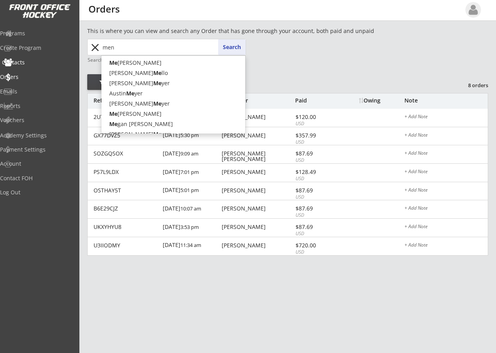
type input "me"
type input "[PERSON_NAME]"
type input "m"
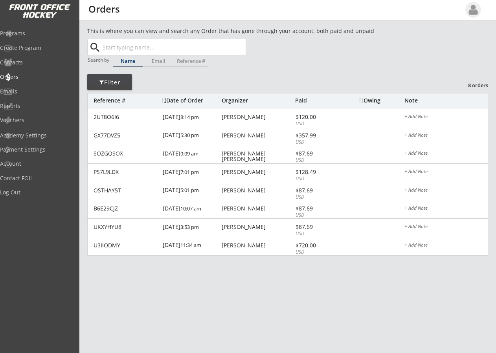
click at [246, 78] on div "This is where you can view and search any Order that has gone through your acco…" at bounding box center [287, 153] width 401 height 252
click at [130, 46] on input "text" at bounding box center [173, 47] width 145 height 16
type input "me"
type input "[PERSON_NAME]"
type input "menahan"
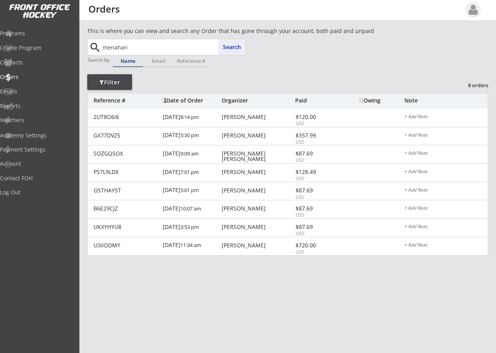
click at [234, 44] on button "Search" at bounding box center [232, 47] width 28 height 16
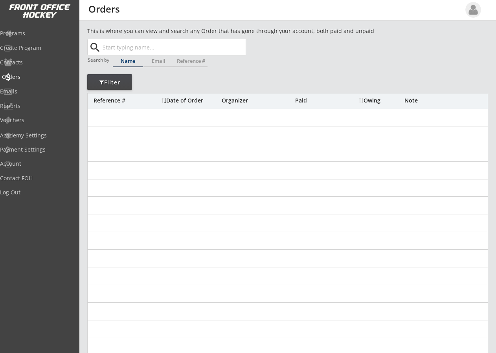
click at [114, 45] on input "text" at bounding box center [173, 47] width 145 height 16
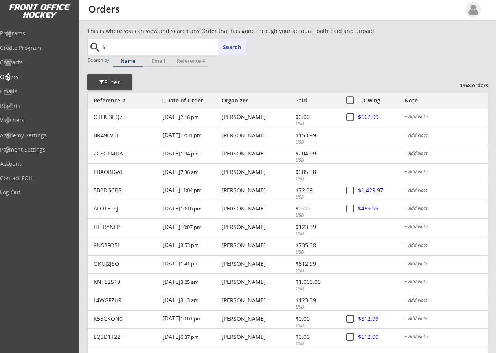
type input "ko"
type input "kole Henrikson"
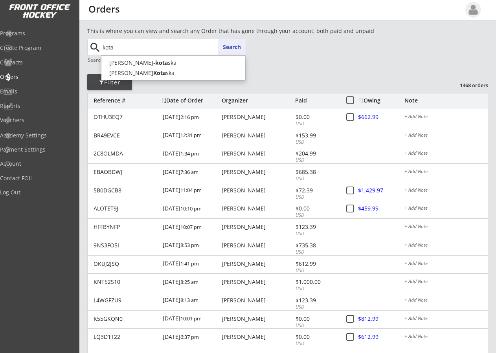
click at [140, 50] on input "kota" at bounding box center [173, 47] width 145 height 16
click at [228, 46] on button "Search" at bounding box center [232, 47] width 28 height 16
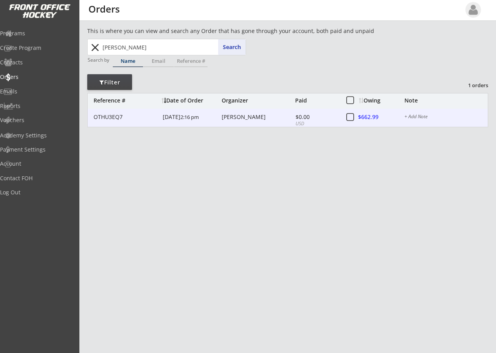
click at [233, 118] on div "Heather Allard-kotaska" at bounding box center [258, 117] width 72 height 6
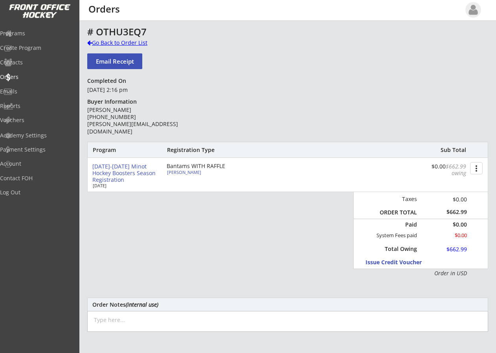
click at [89, 40] on div at bounding box center [89, 43] width 5 height 6
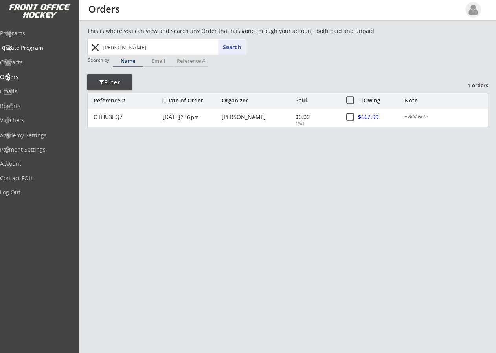
drag, startPoint x: 129, startPoint y: 43, endPoint x: 2, endPoint y: 47, distance: 127.0
click at [6, 48] on body "This is where you can view and search any Order that has gone through your acco…" at bounding box center [248, 176] width 496 height 353
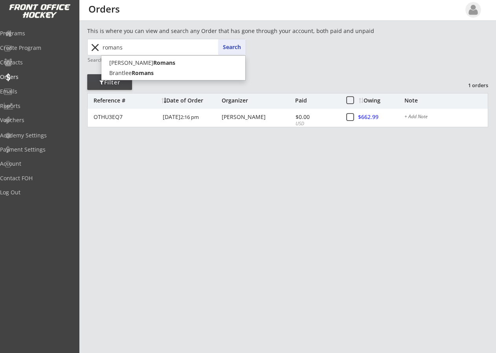
type input "romans"
click at [241, 49] on button "Search" at bounding box center [232, 47] width 28 height 16
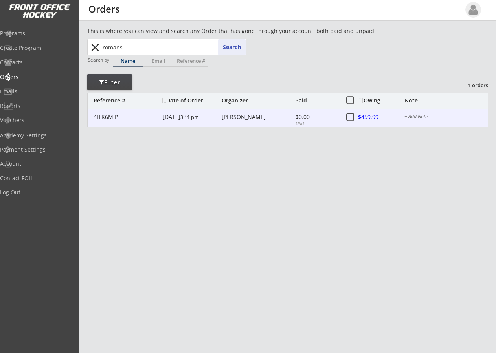
click at [243, 117] on div "Ryan Romans" at bounding box center [258, 117] width 72 height 6
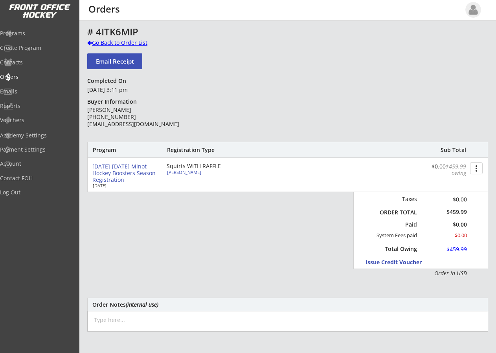
click at [93, 42] on div "Go Back to Order List" at bounding box center [127, 43] width 81 height 8
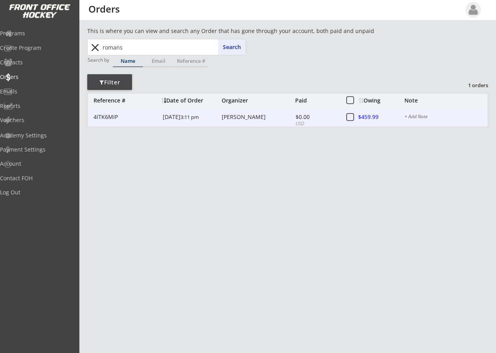
click at [364, 114] on div at bounding box center [376, 118] width 35 height 10
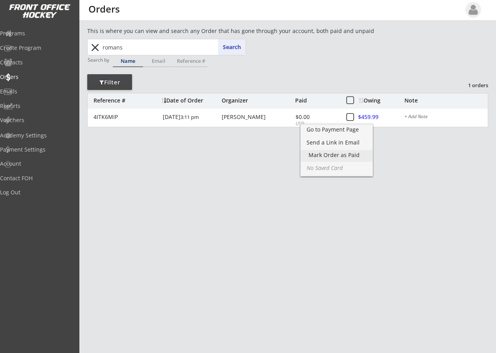
click at [349, 156] on div "Mark Order as Paid" at bounding box center [337, 156] width 56 height 6
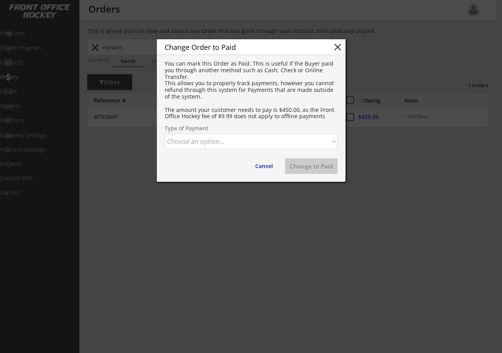
click at [224, 143] on select "Choose an option... Cash Check Credit Card Online Transfer Paypal Venmo Other" at bounding box center [251, 142] width 173 height 16
click at [165, 134] on select "Choose an option... Cash Check Credit Card Online Transfer Paypal Venmo Other" at bounding box center [251, 142] width 173 height 16
click at [310, 164] on button "Change to Paid" at bounding box center [311, 166] width 53 height 16
select select ""PLACEHOLDER_1427118222253""
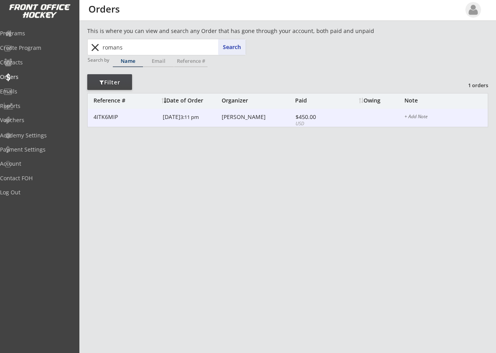
click at [234, 116] on div "Ryan Romans" at bounding box center [258, 117] width 72 height 6
